Goal: Task Accomplishment & Management: Manage account settings

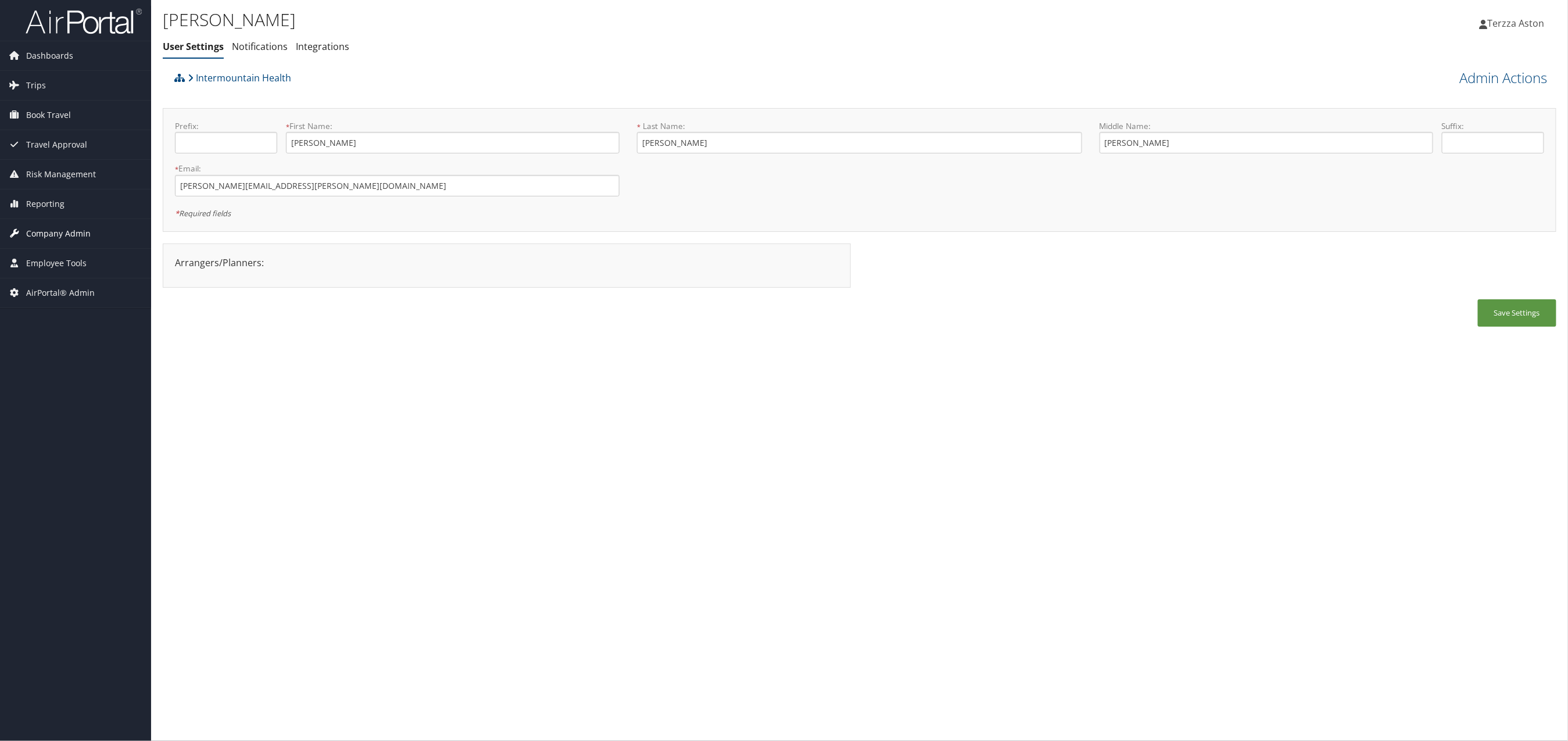
click at [68, 237] on span "Company Admin" at bounding box center [58, 234] width 65 height 29
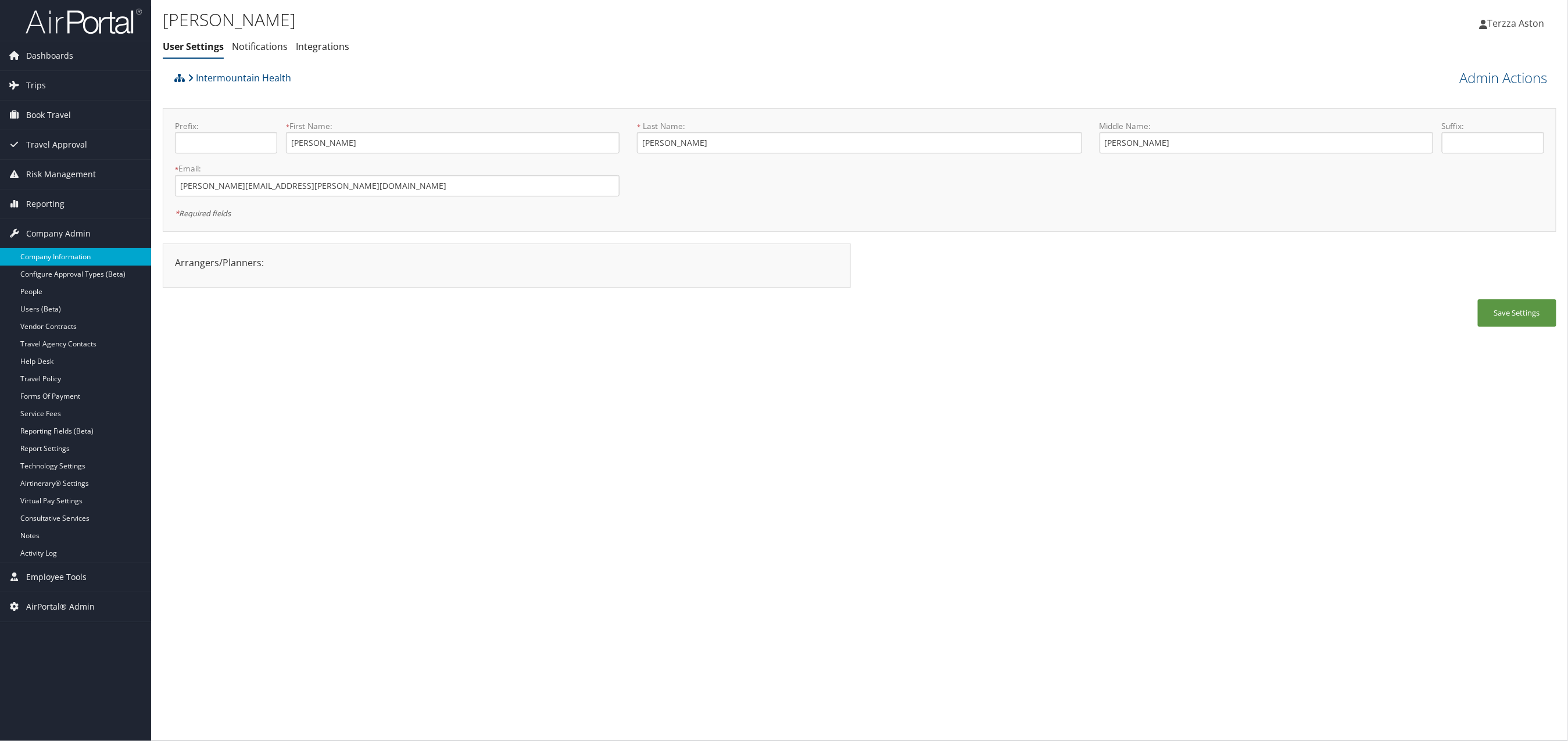
click at [73, 253] on link "Company Information" at bounding box center [75, 256] width 151 height 17
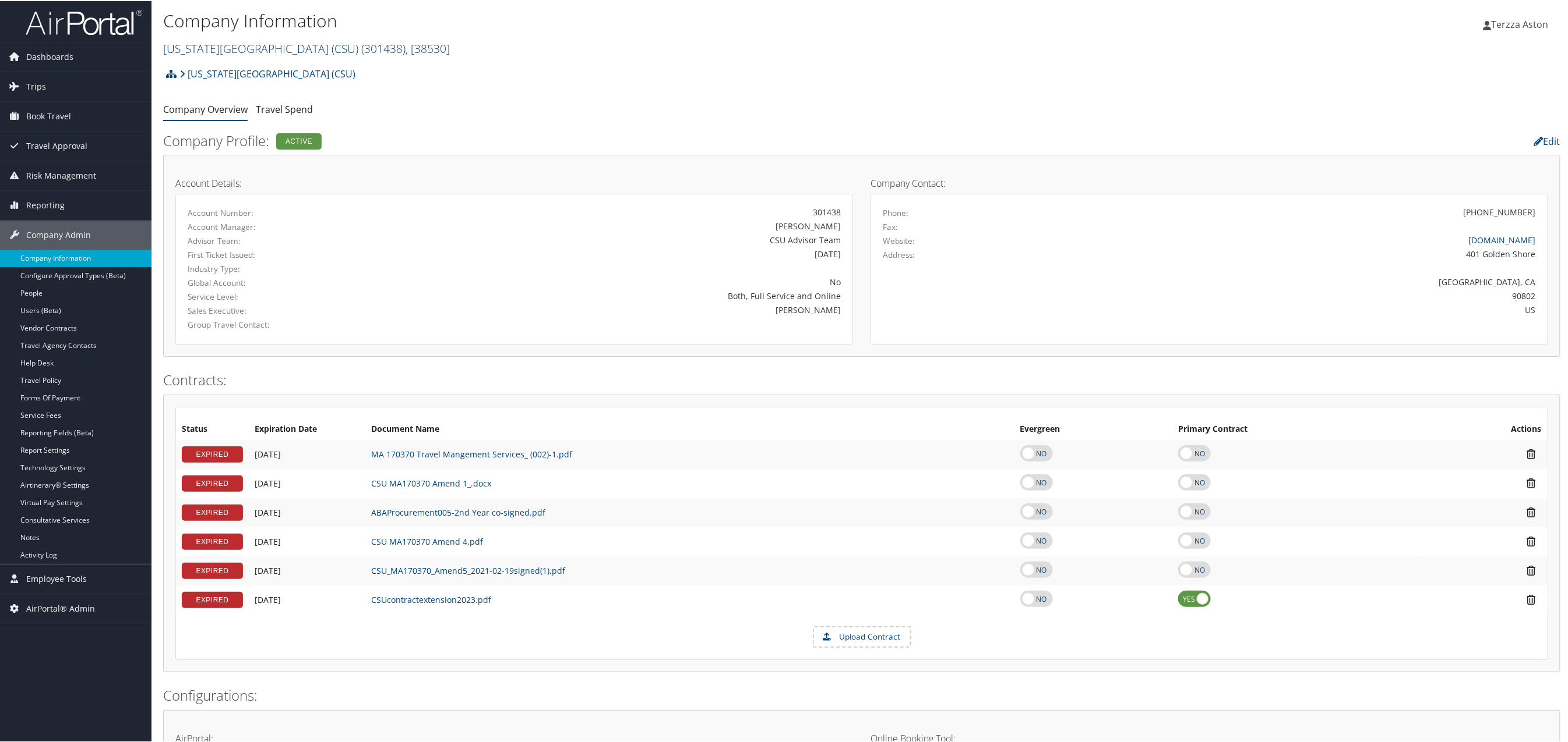
click at [249, 48] on link "California State University (CSU) ( 301438 ) , [ 38530 ]" at bounding box center [306, 47] width 287 height 16
click at [220, 174] on link "State of [US_STATE] ([GEOGRAPHIC_DATA]), [41874]" at bounding box center [241, 174] width 154 height 30
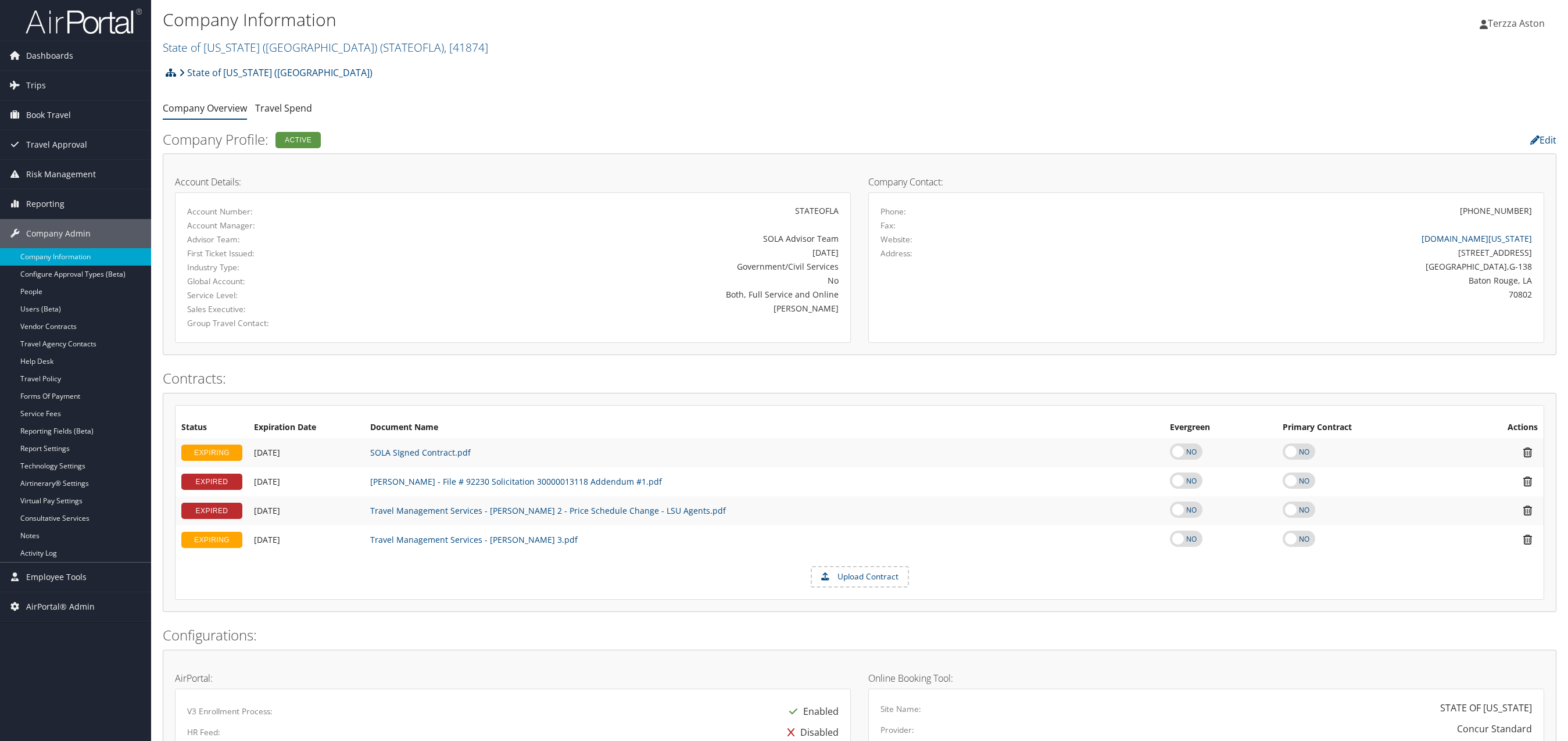
click at [169, 75] on icon at bounding box center [171, 72] width 10 height 9
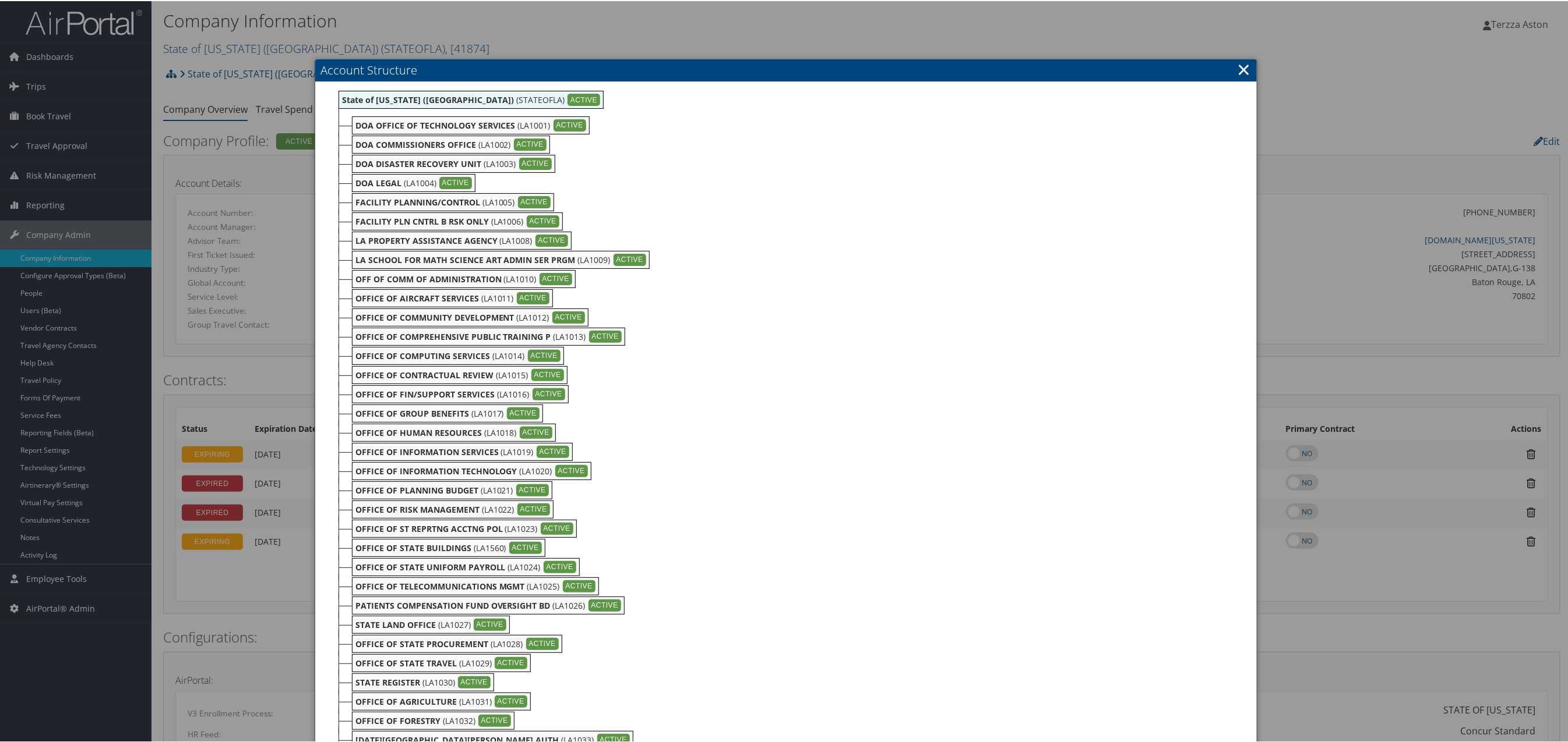
click at [1240, 69] on link "×" at bounding box center [1243, 68] width 13 height 23
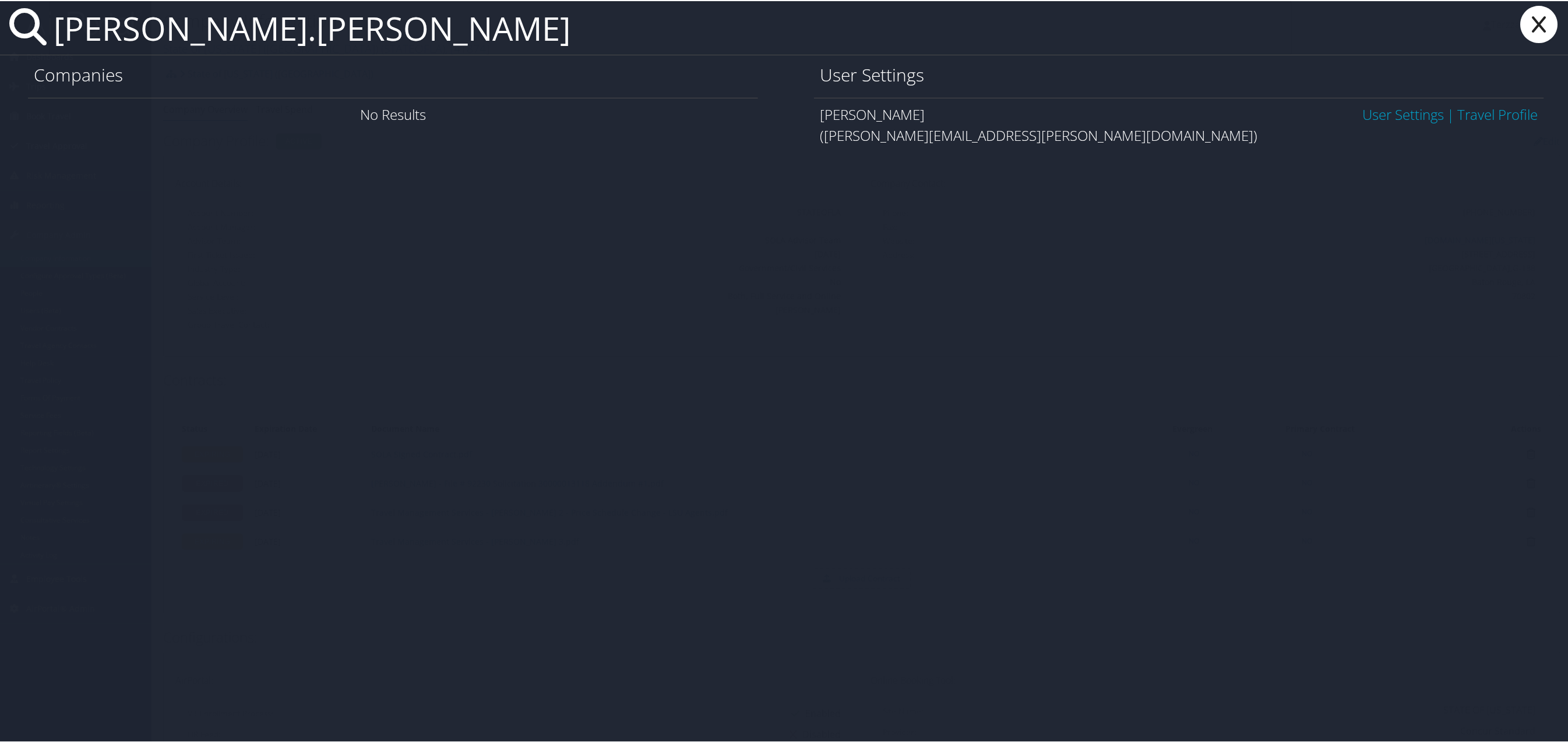
type input "christine.thatcher"
click at [1372, 115] on link "User Settings" at bounding box center [1403, 114] width 82 height 20
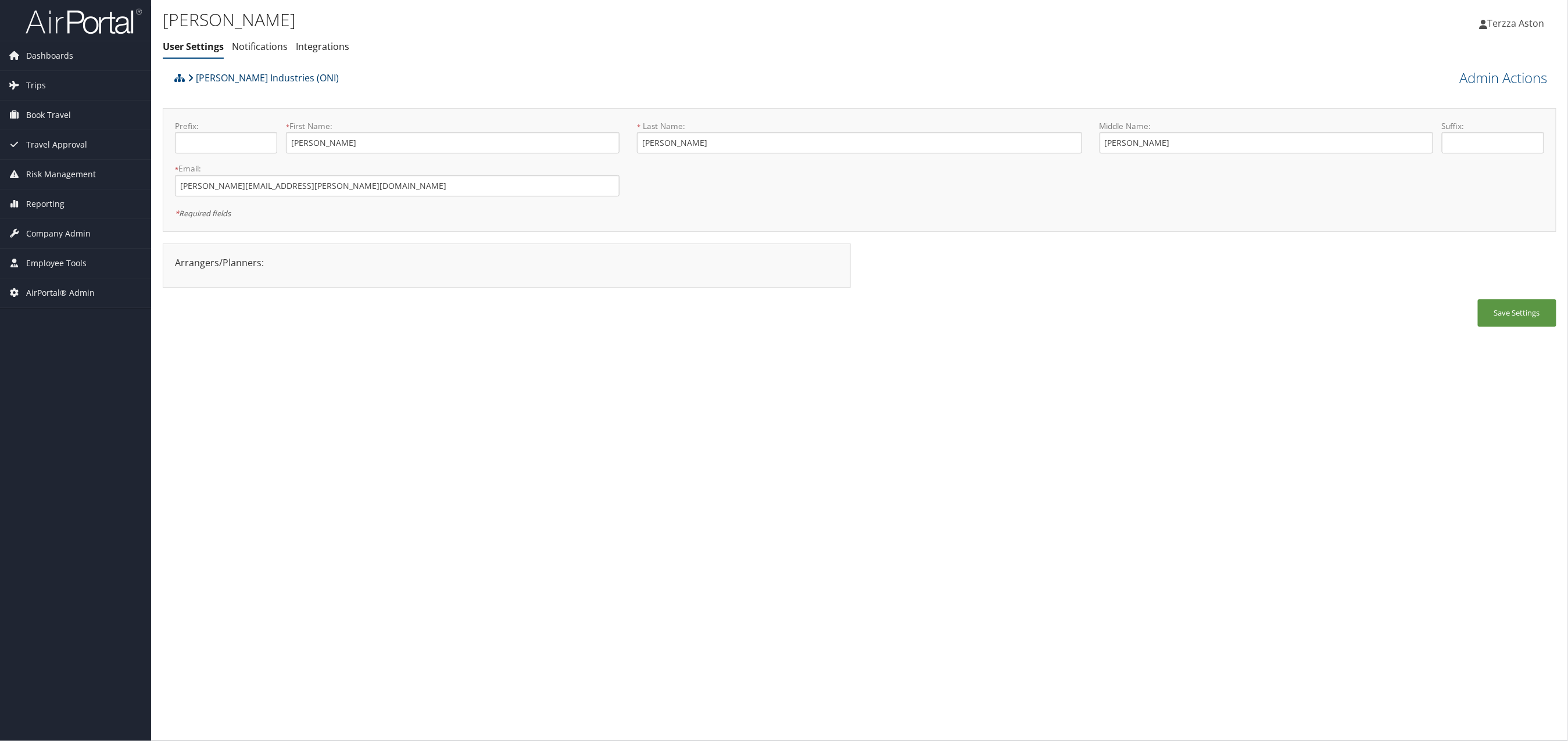
click at [240, 75] on link "[PERSON_NAME] Industries (ONI)" at bounding box center [263, 77] width 151 height 23
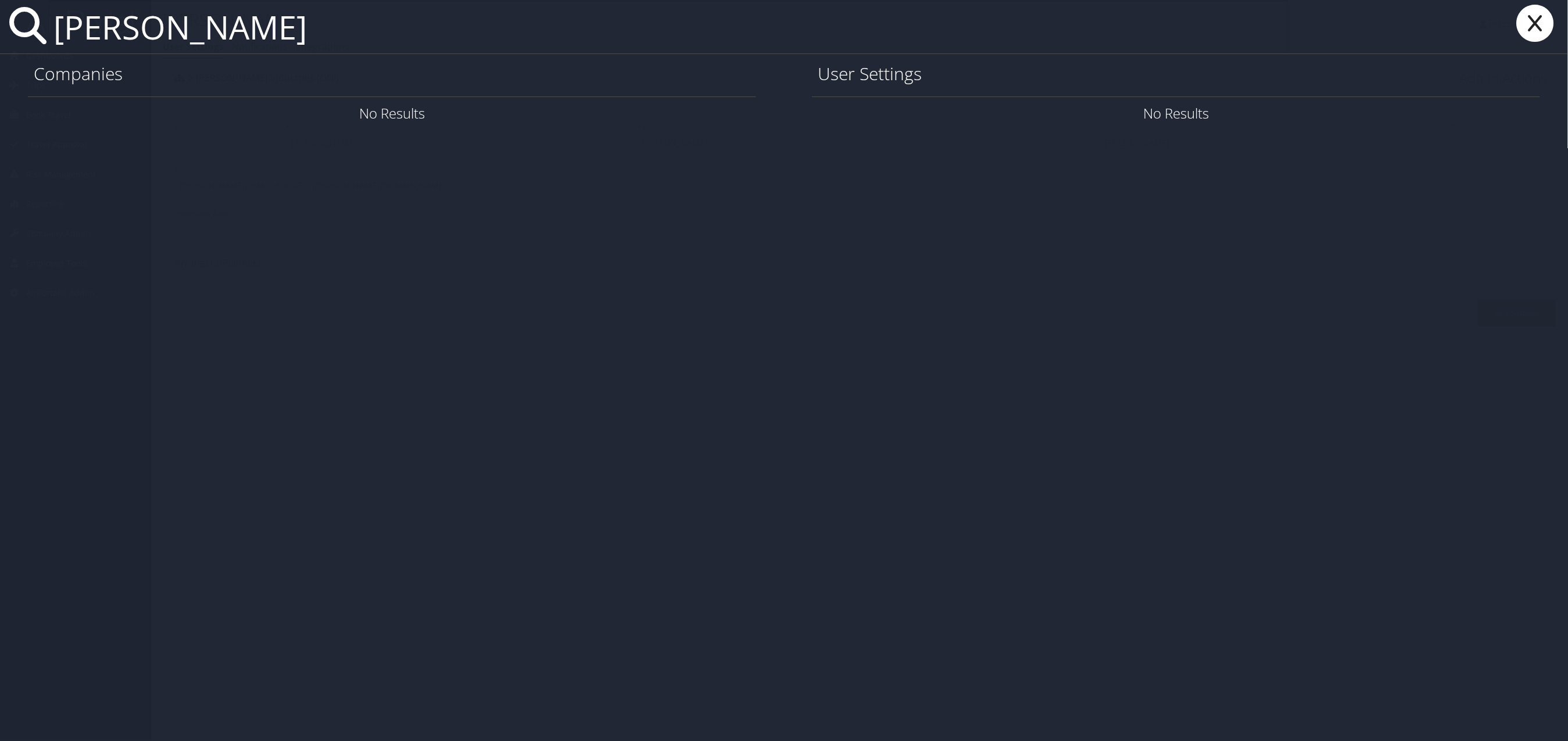
click at [120, 29] on input "j.atkiinson" at bounding box center [668, 26] width 1240 height 54
type input "j"
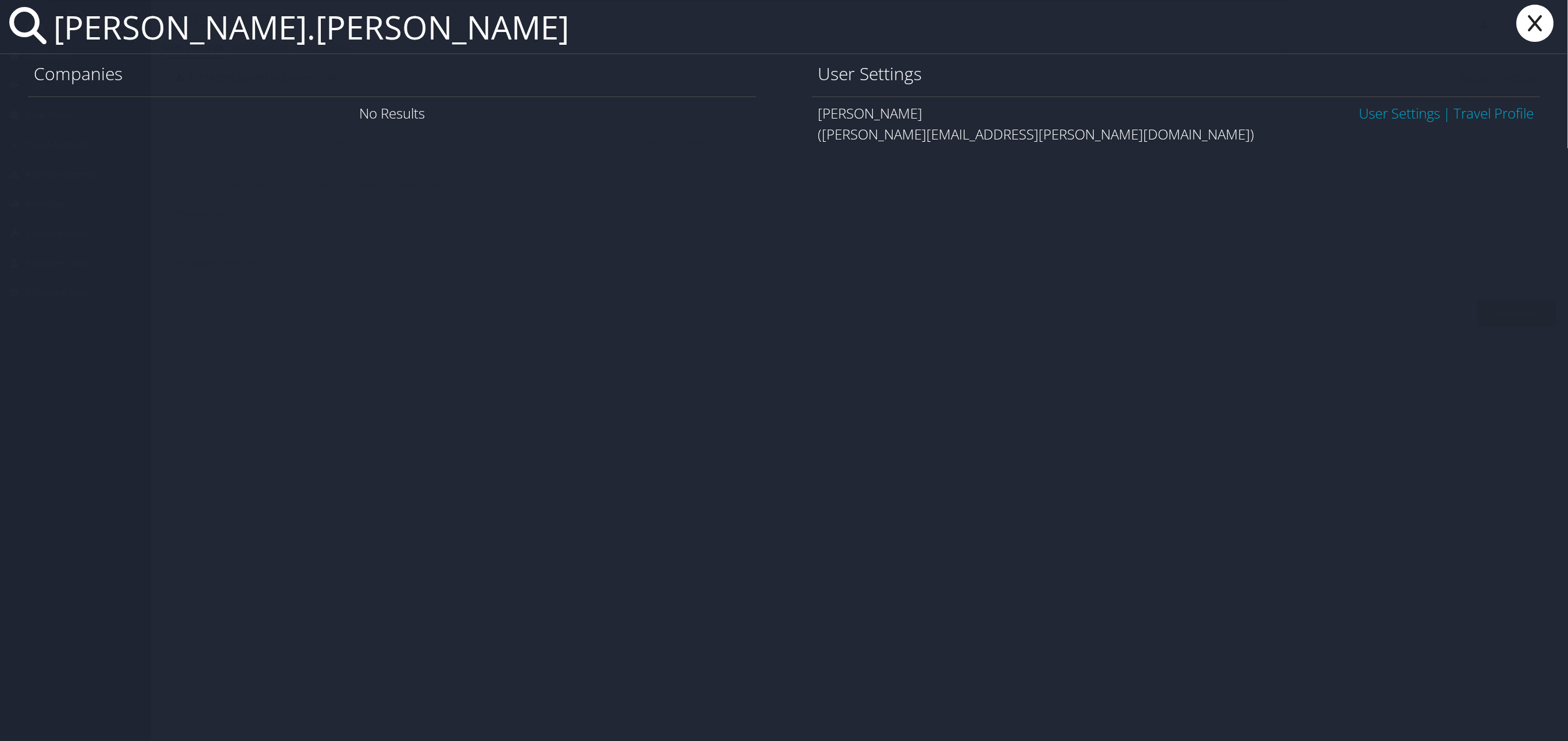
type input "jeromie.atkinson"
click at [1381, 121] on link "User Settings" at bounding box center [1400, 114] width 81 height 20
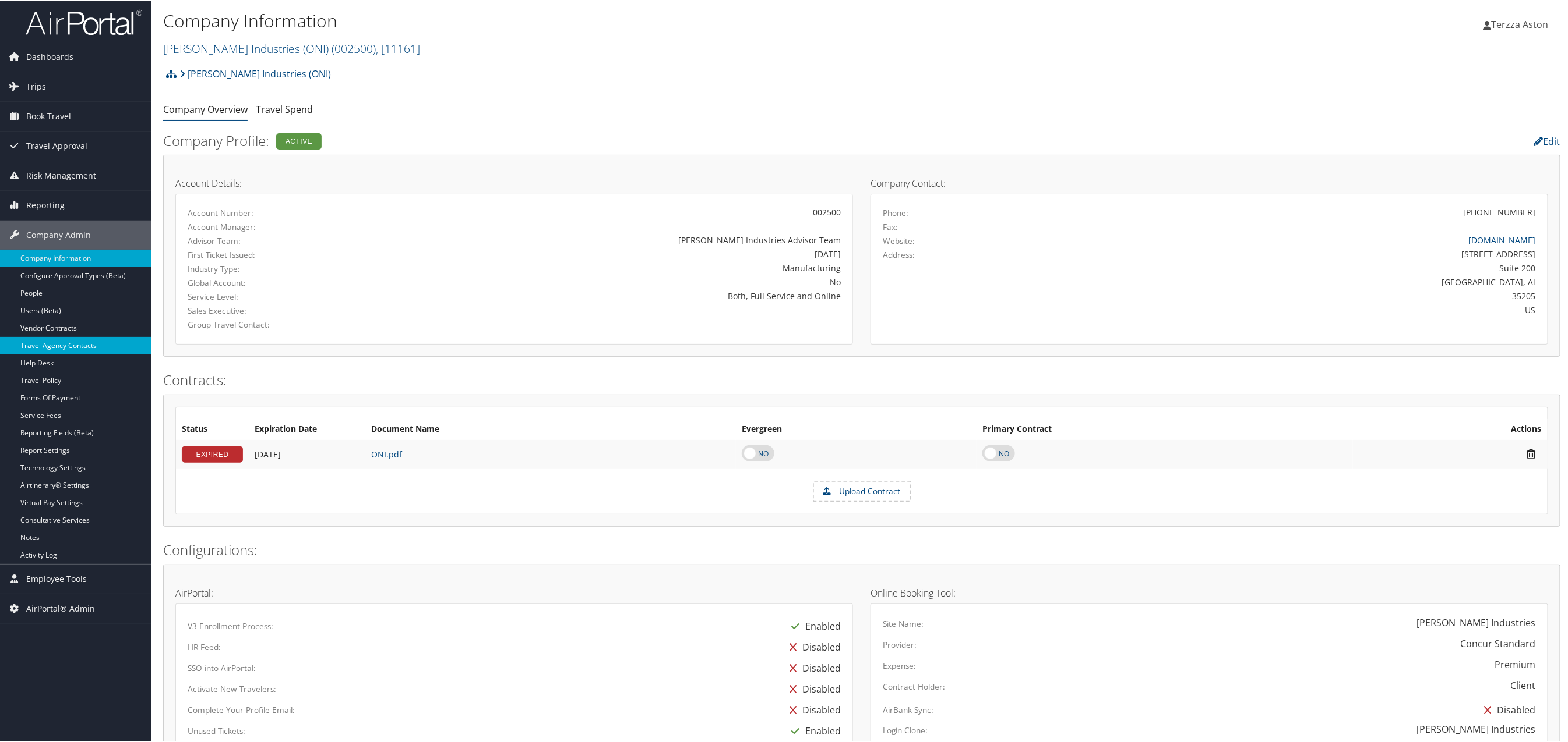
click at [83, 345] on link "Travel Agency Contacts" at bounding box center [75, 344] width 151 height 17
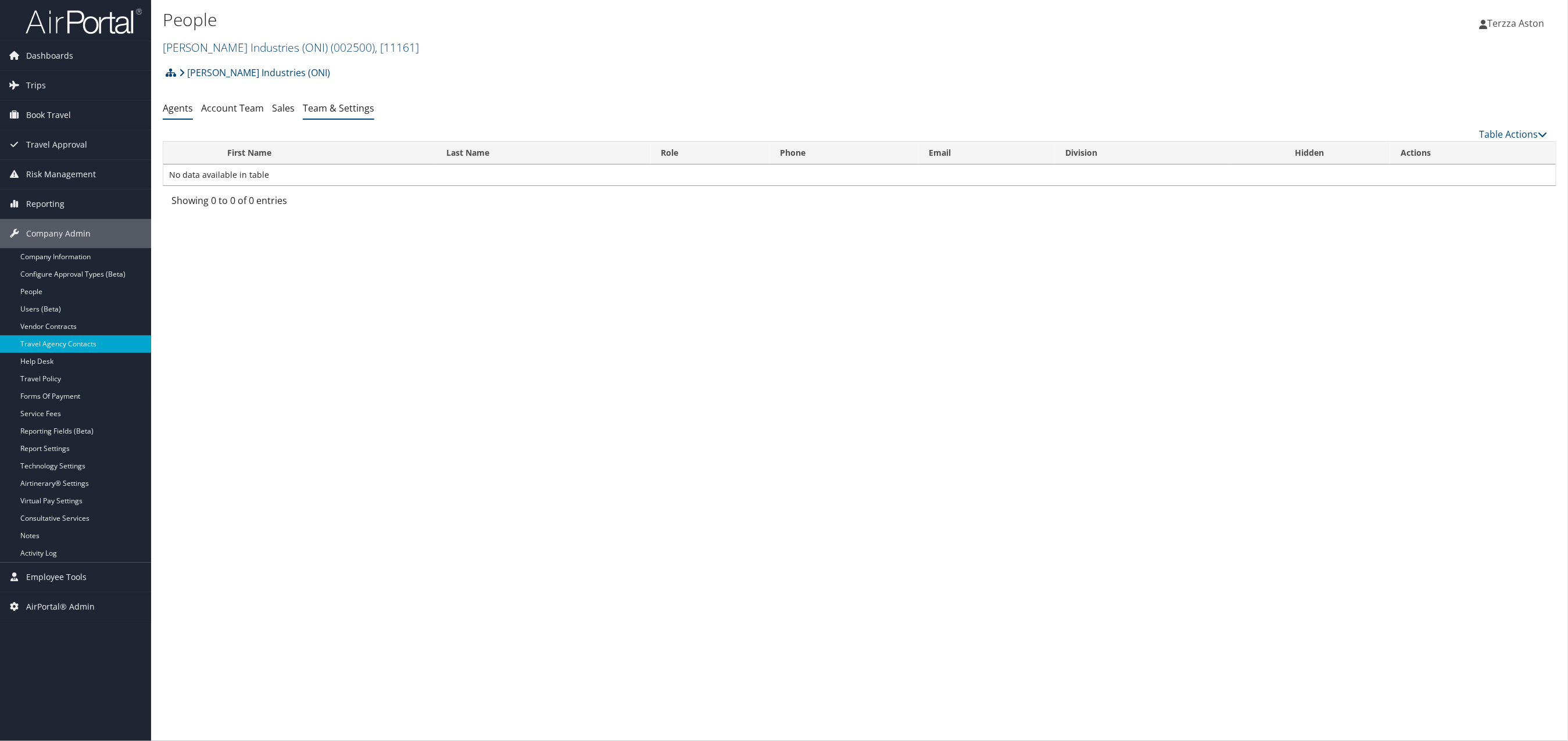
click at [343, 111] on link "Team & Settings" at bounding box center [338, 108] width 72 height 13
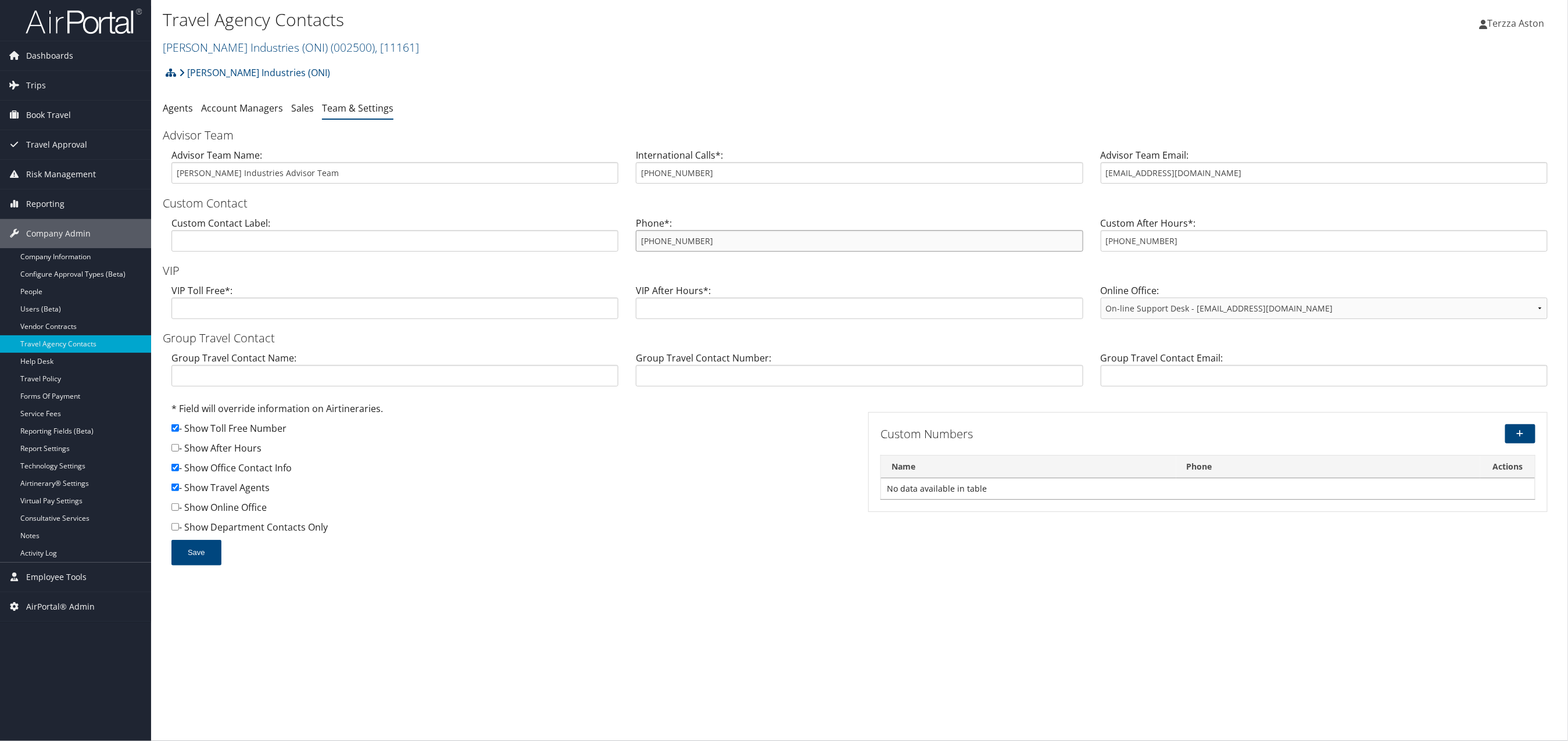
drag, startPoint x: 640, startPoint y: 239, endPoint x: 719, endPoint y: 243, distance: 79.1
click at [719, 243] on input "800-371-1450" at bounding box center [859, 241] width 447 height 22
click at [714, 75] on div "O'Neal Industries (ONI) Account Structure O'Neal Industries (ONI) (002500) ACTI…" at bounding box center [860, 77] width 1394 height 31
drag, startPoint x: 639, startPoint y: 247, endPoint x: 723, endPoint y: 238, distance: 84.5
click at [723, 238] on input "800-371-1450" at bounding box center [859, 241] width 447 height 22
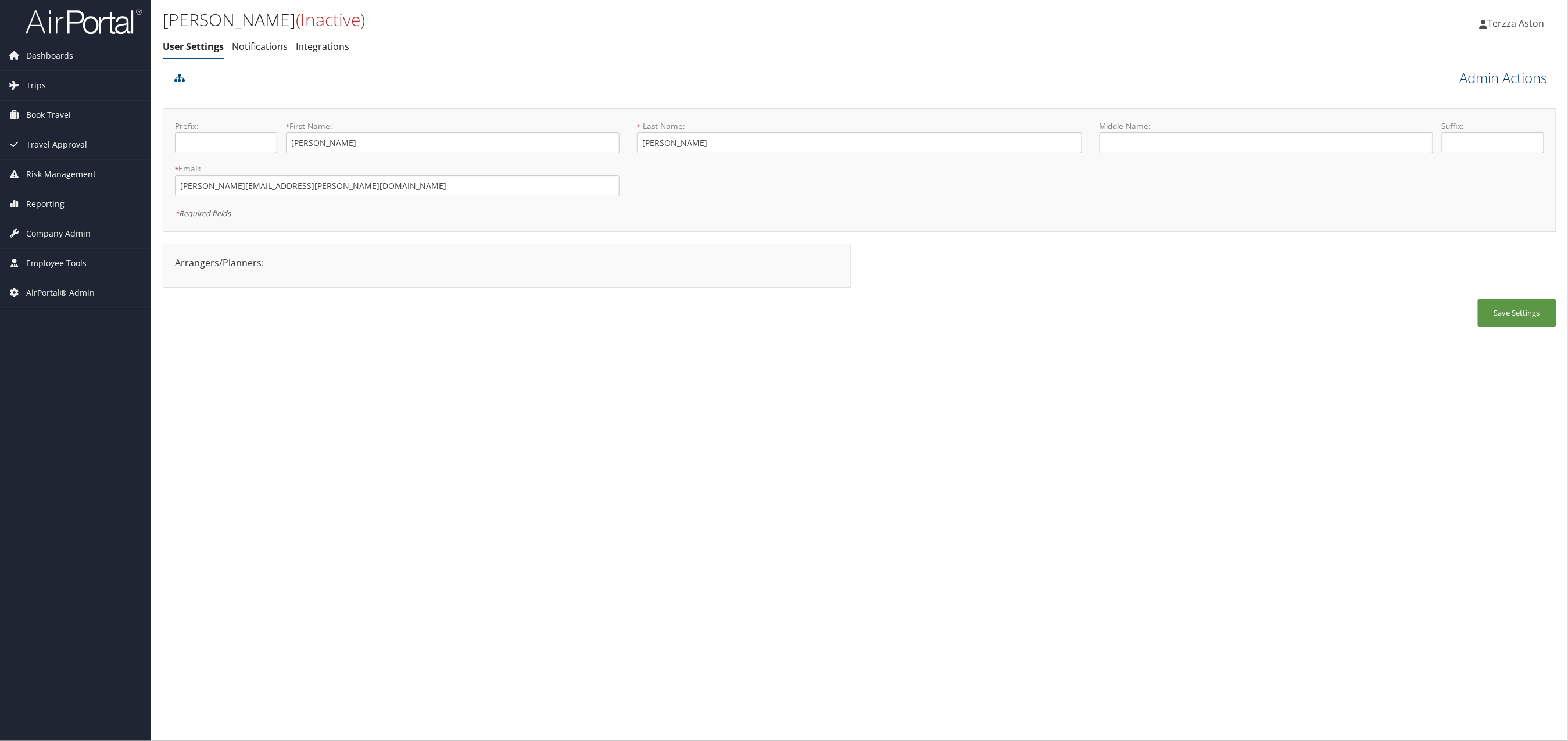
click at [1512, 69] on link "Admin Actions" at bounding box center [1504, 78] width 88 height 20
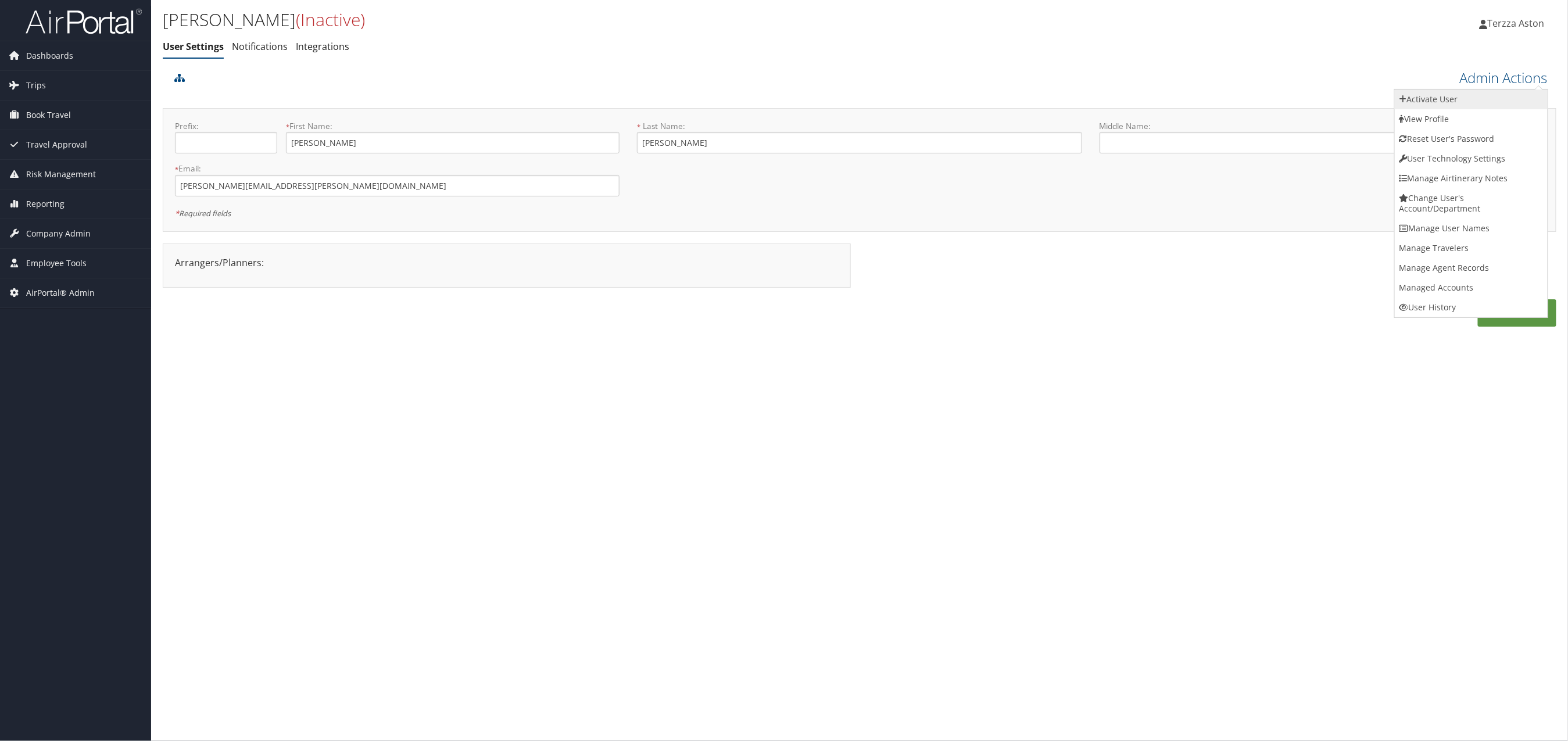
click at [1441, 103] on link "Activate User" at bounding box center [1472, 100] width 153 height 20
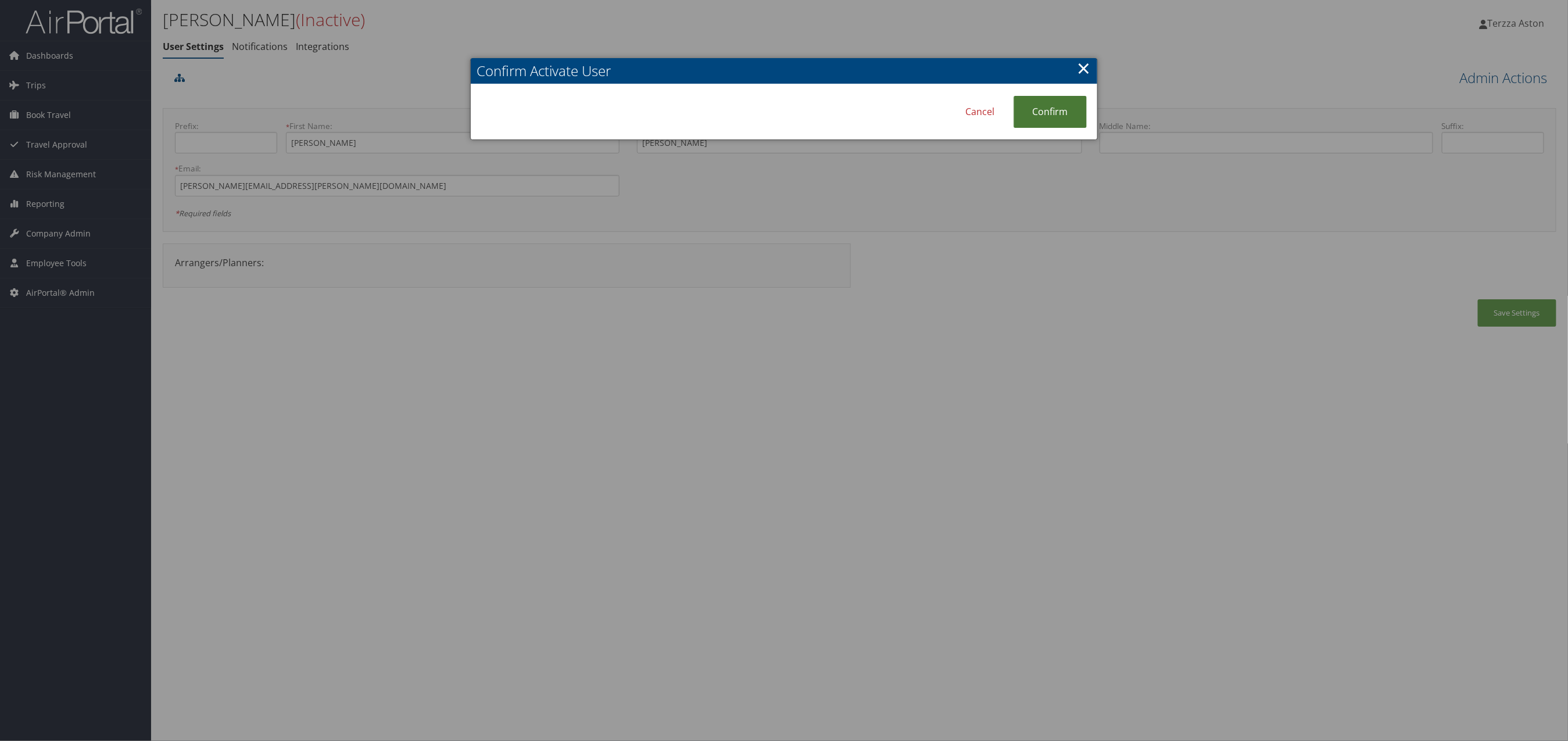
click at [1069, 114] on link "Confirm" at bounding box center [1050, 112] width 73 height 32
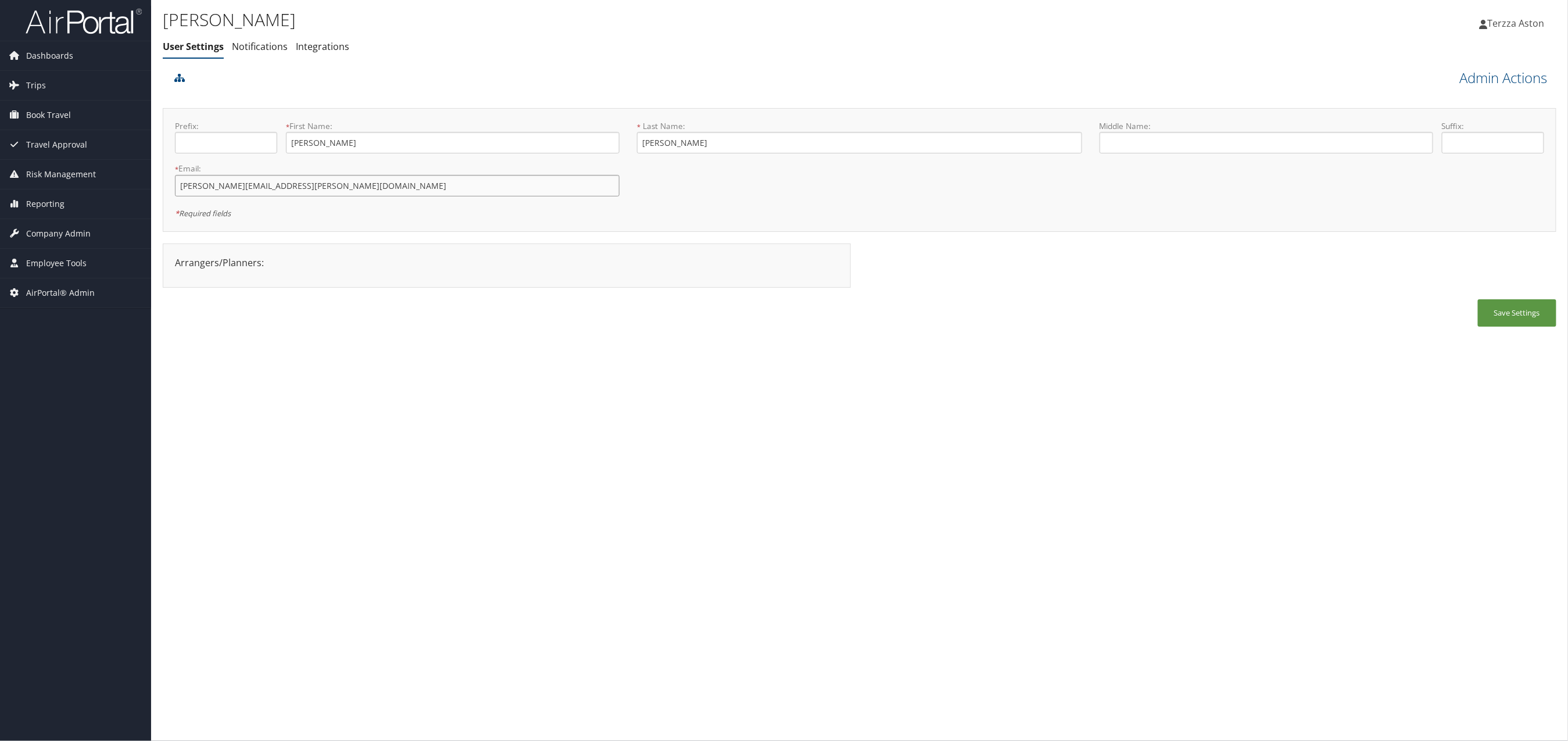
drag, startPoint x: 179, startPoint y: 191, endPoint x: 297, endPoint y: 185, distance: 118.2
click at [297, 185] on input "[PERSON_NAME][EMAIL_ADDRESS][PERSON_NAME][DOMAIN_NAME]" at bounding box center [397, 185] width 445 height 22
click at [1516, 68] on link "Admin Actions" at bounding box center [1504, 78] width 88 height 20
click at [1464, 133] on link "User Technology Settings" at bounding box center [1472, 139] width 153 height 20
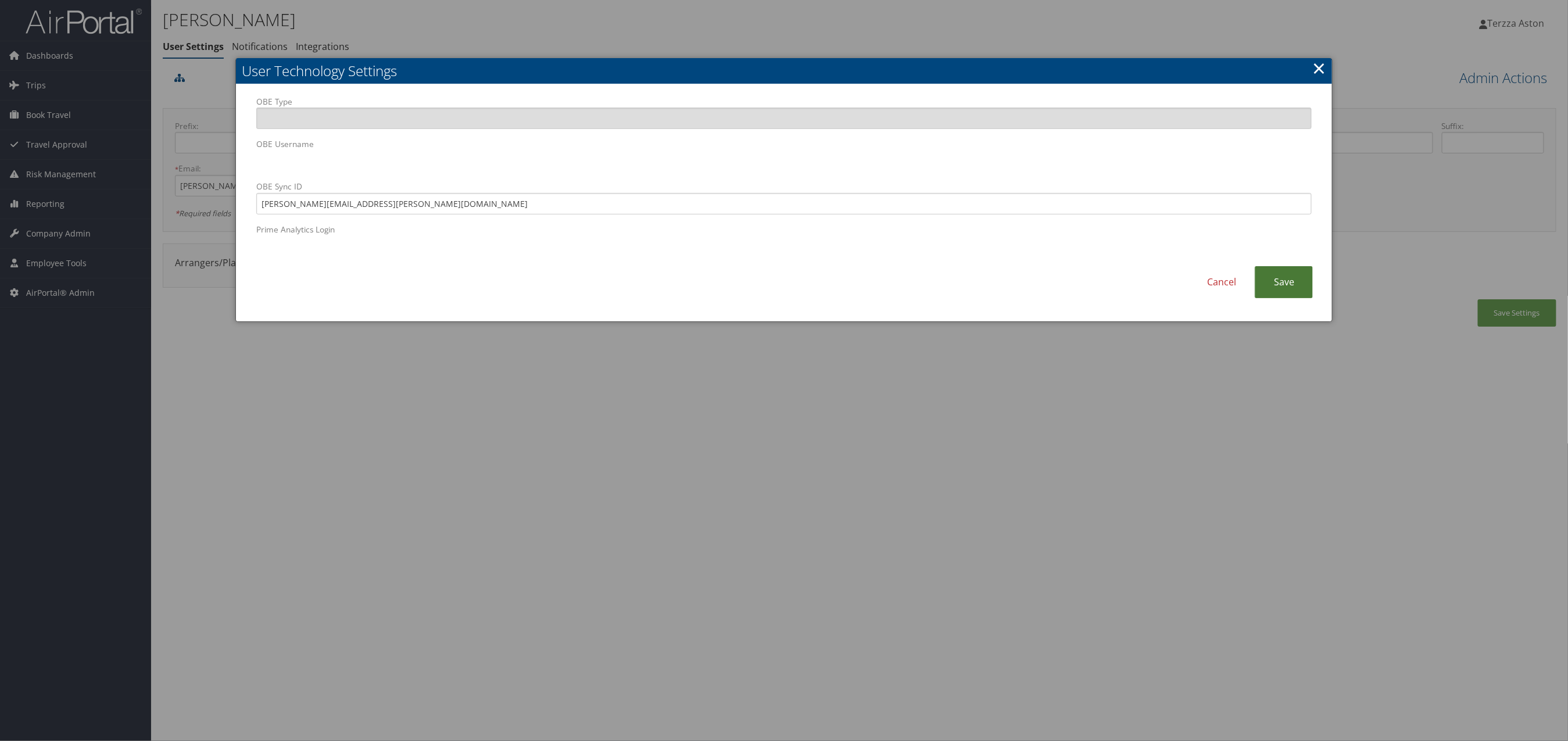
click at [1299, 281] on link "Save" at bounding box center [1283, 282] width 58 height 32
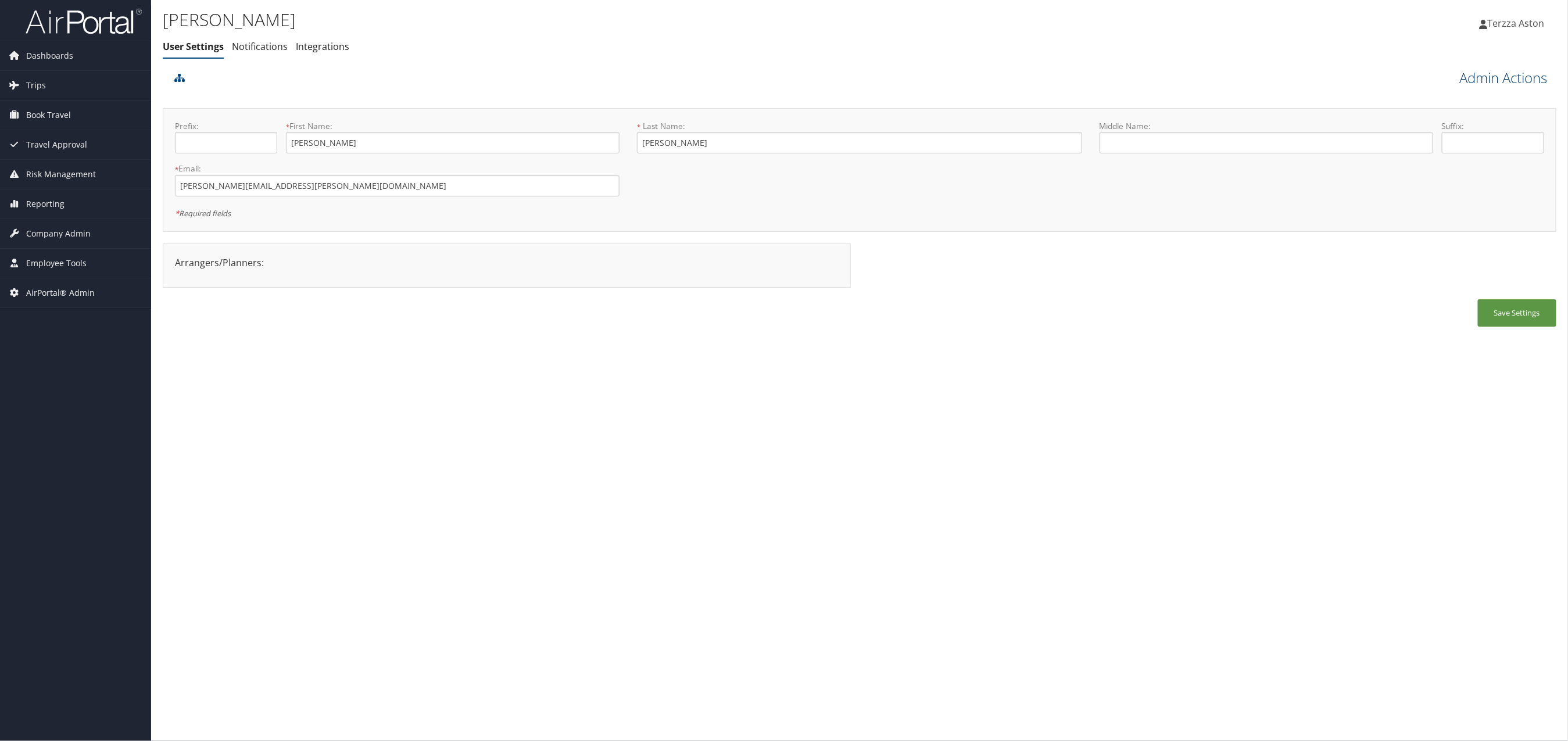
click at [1515, 76] on link "Admin Actions" at bounding box center [1504, 78] width 88 height 20
click at [1457, 139] on link "User Technology Settings" at bounding box center [1472, 139] width 153 height 20
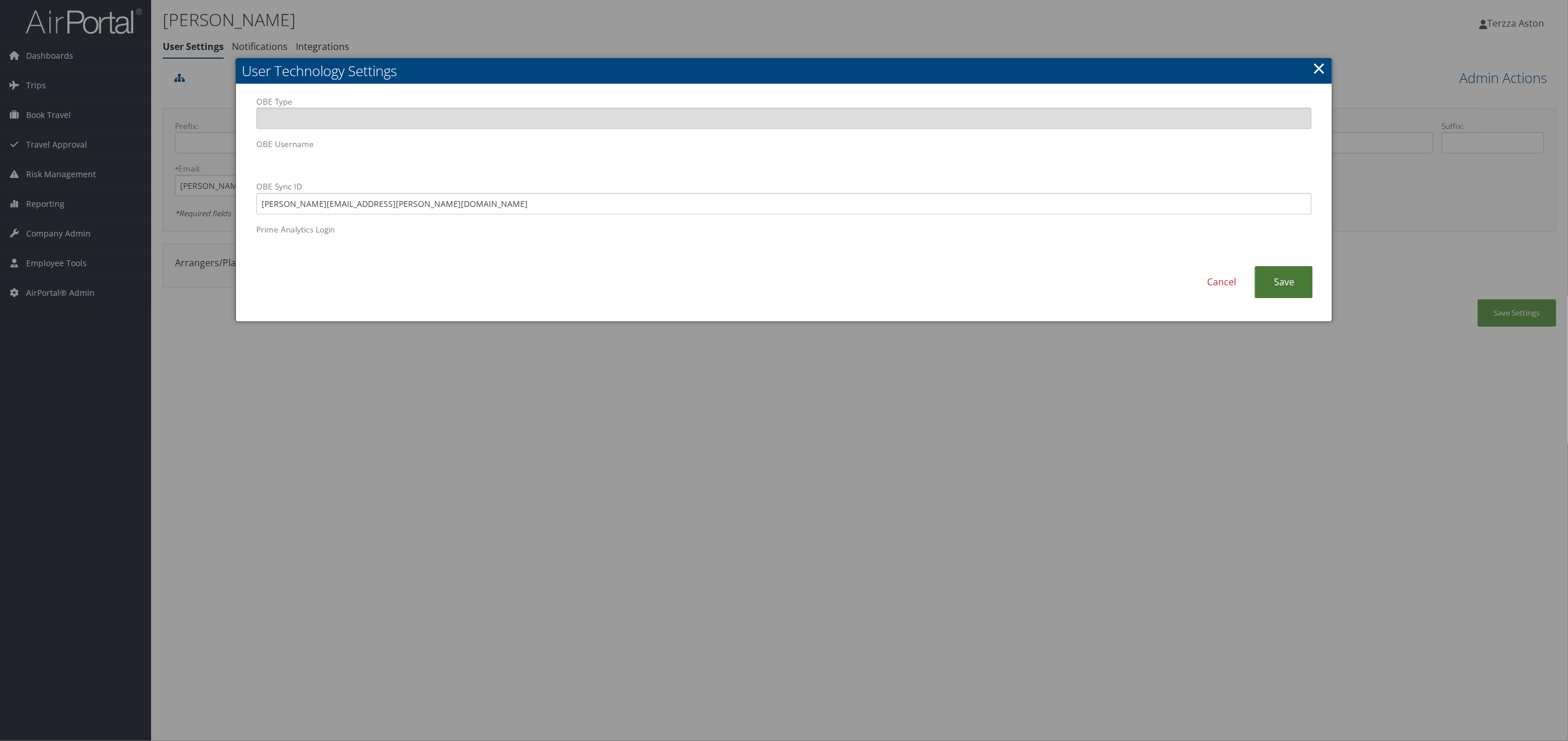
click at [1280, 279] on link "Save" at bounding box center [1283, 282] width 58 height 32
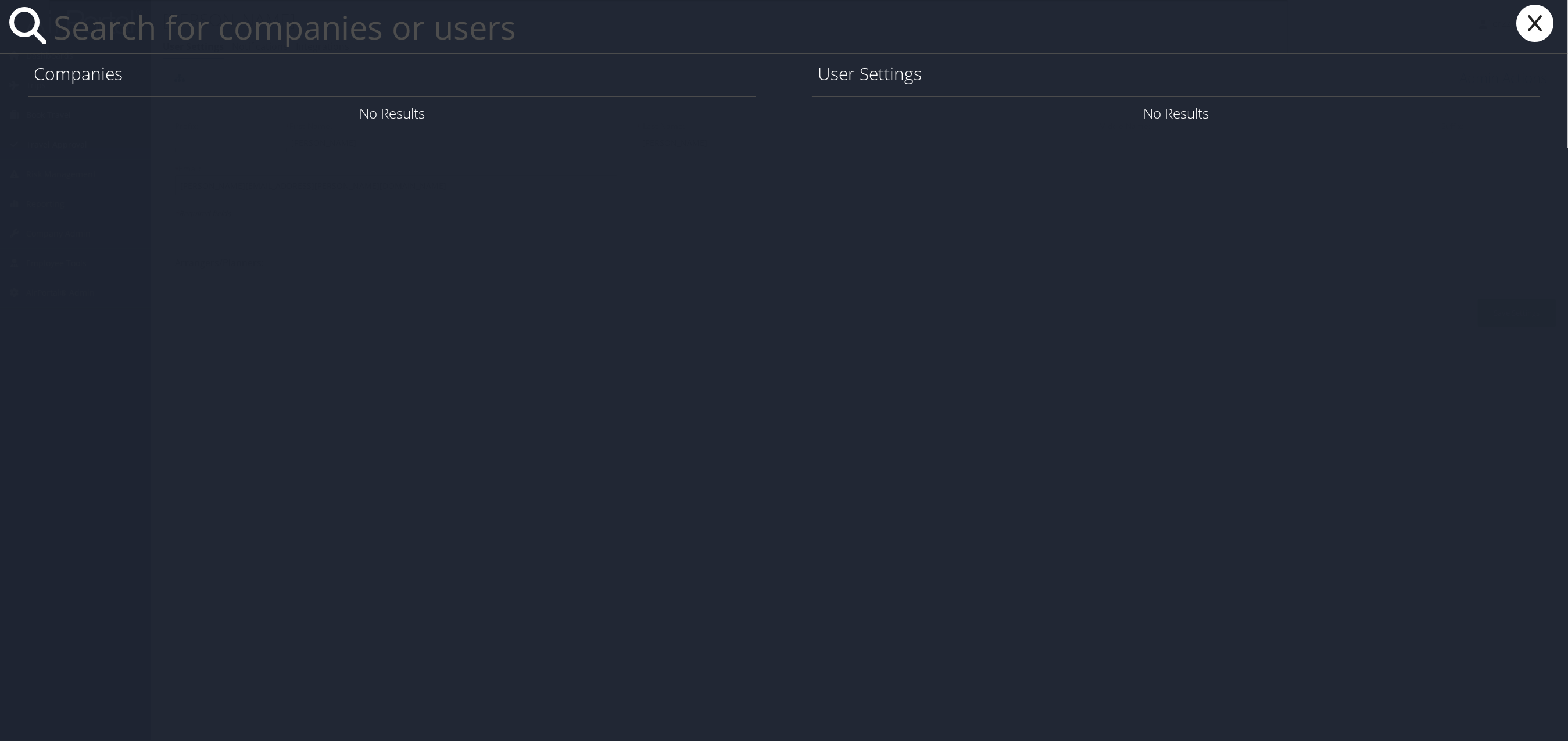
paste input "[PERSON_NAME][EMAIL_ADDRESS][PERSON_NAME][DOMAIN_NAME]"
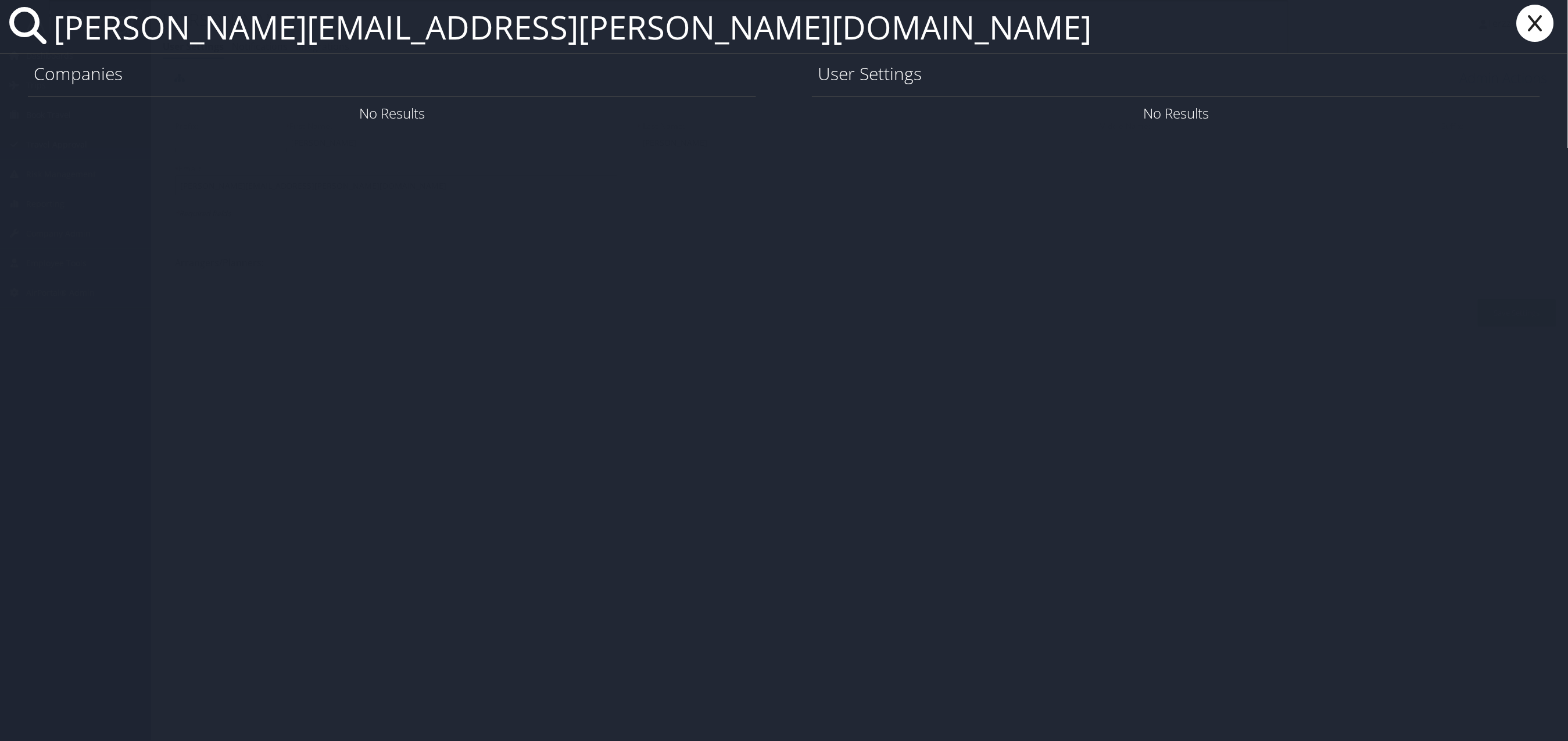
type input "[PERSON_NAME][EMAIL_ADDRESS][PERSON_NAME][DOMAIN_NAME]"
click at [1381, 117] on link "User Settings" at bounding box center [1400, 114] width 81 height 20
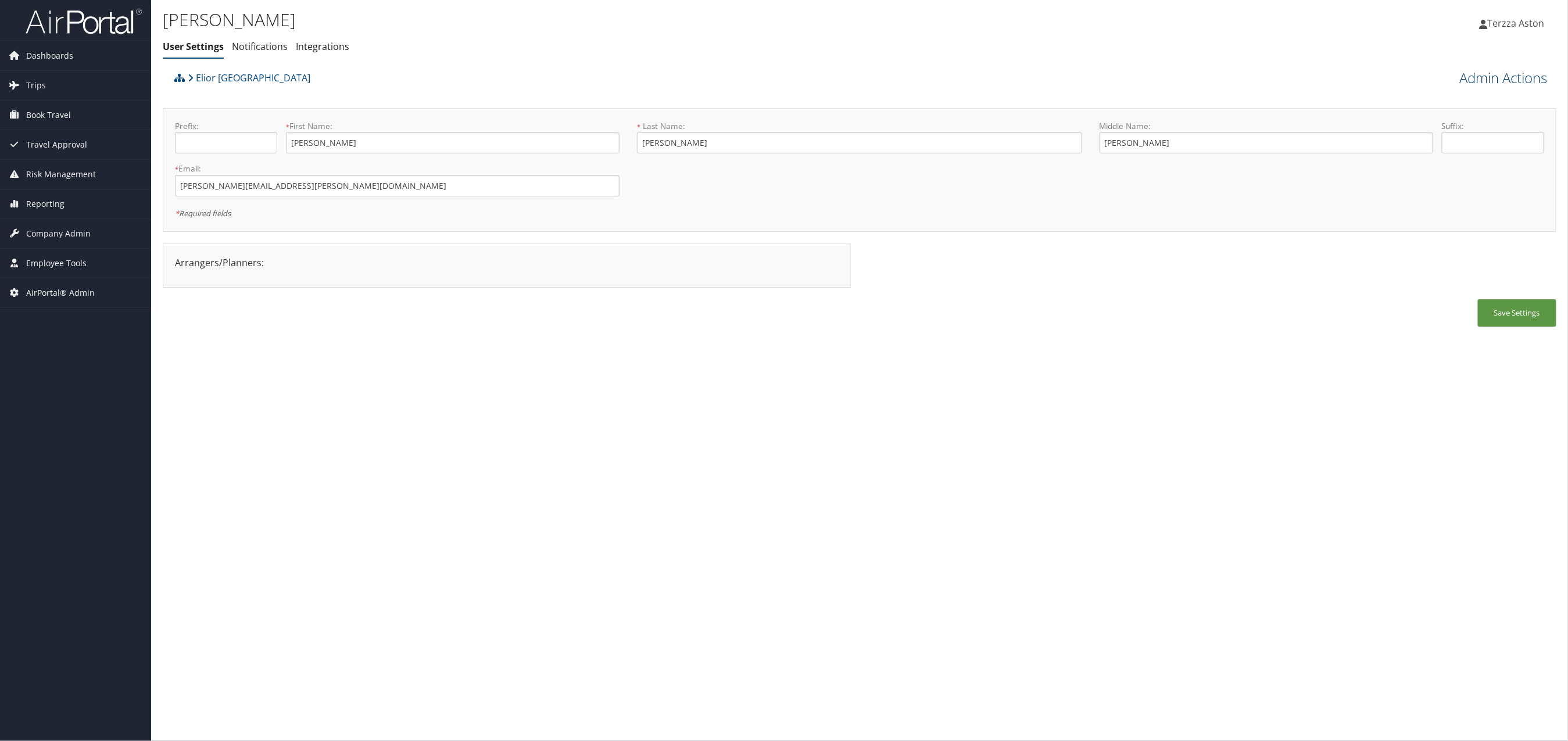
click at [1518, 77] on link "Admin Actions" at bounding box center [1504, 78] width 88 height 20
click at [1466, 141] on link "User Technology Settings" at bounding box center [1472, 139] width 153 height 20
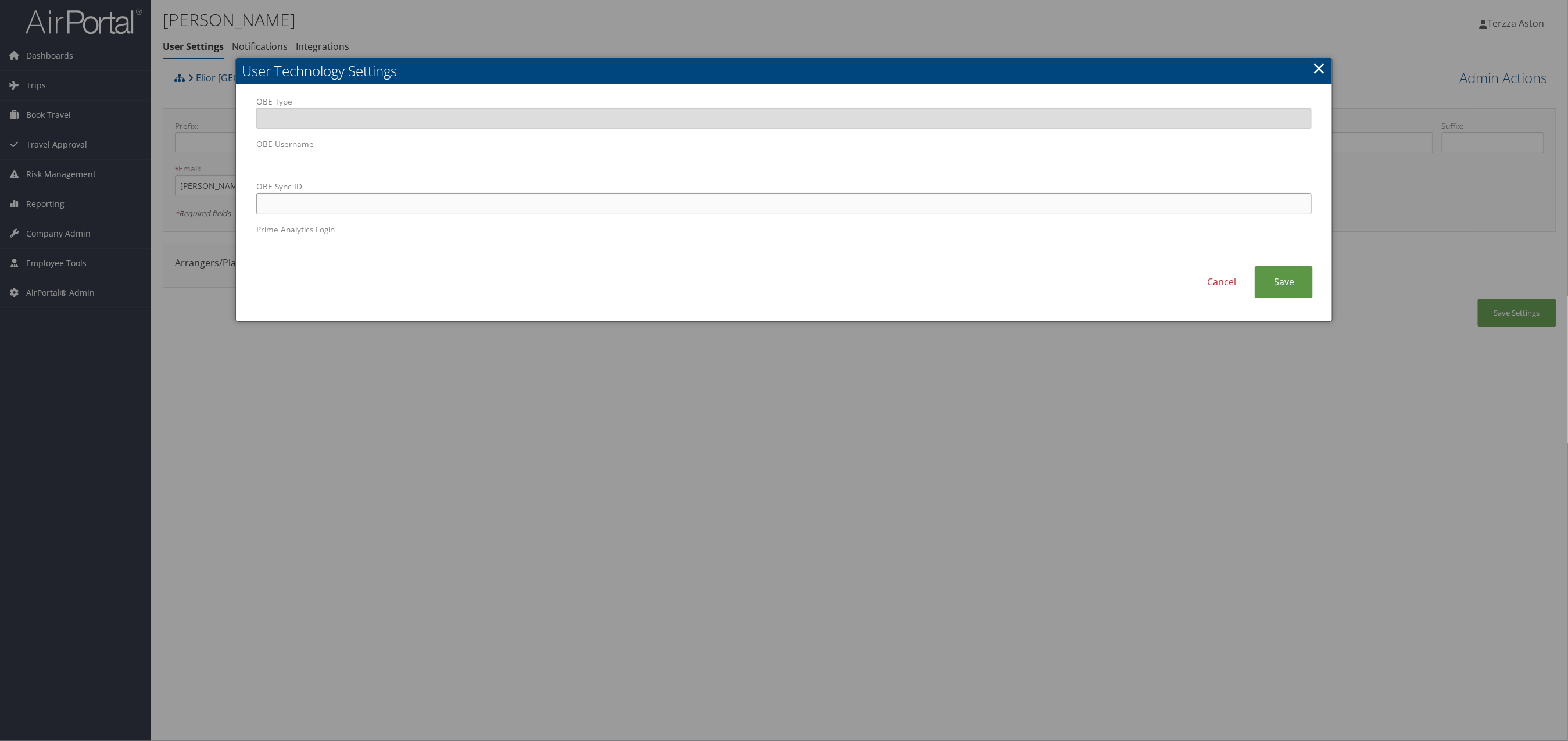
paste input "[PERSON_NAME][EMAIL_ADDRESS][PERSON_NAME][DOMAIN_NAME]"
type input "[PERSON_NAME][EMAIL_ADDRESS][PERSON_NAME][DOMAIN_NAME]"
click at [1298, 290] on link "Save" at bounding box center [1283, 282] width 58 height 32
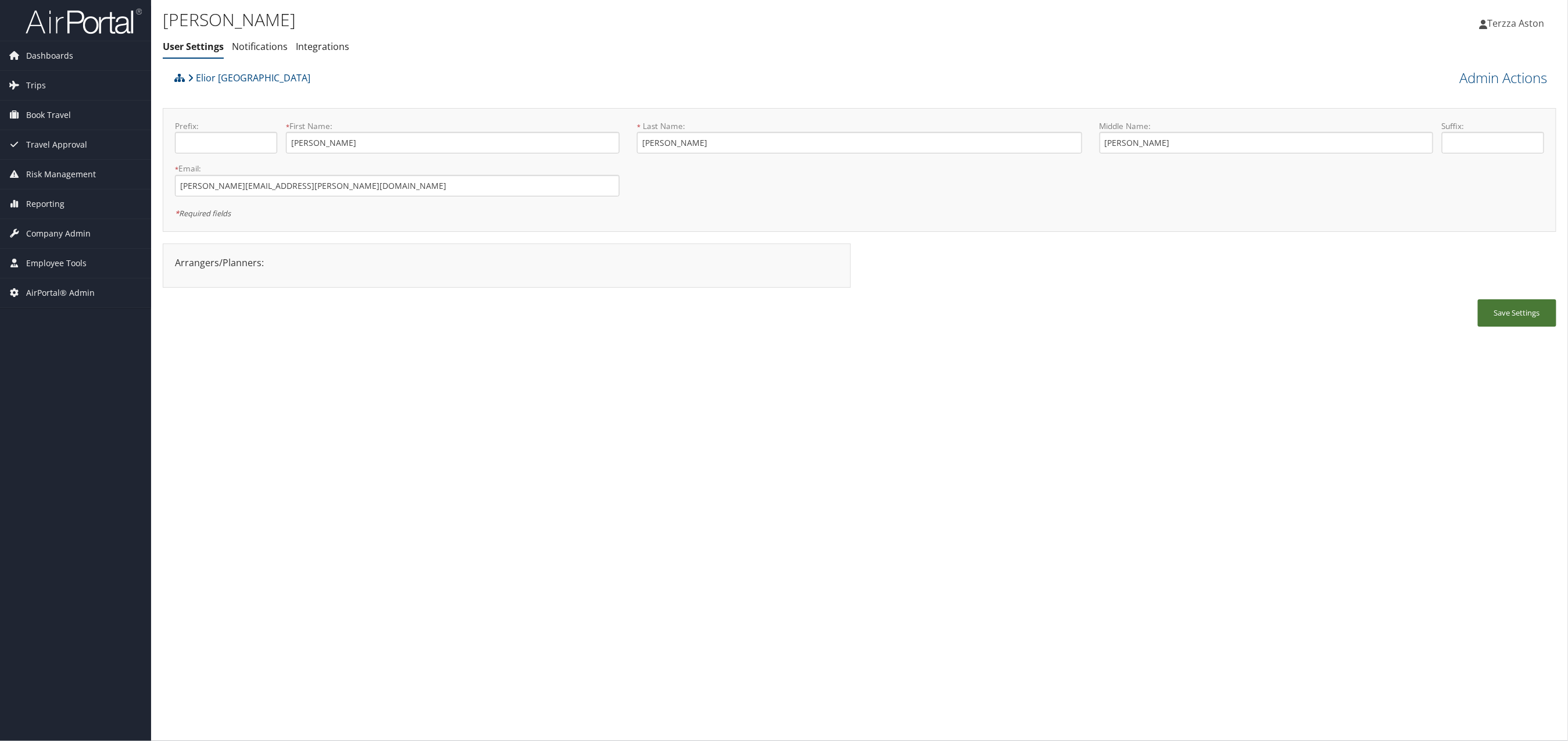
click at [1516, 318] on button "Save Settings" at bounding box center [1517, 313] width 79 height 27
